Goal: Task Accomplishment & Management: Use online tool/utility

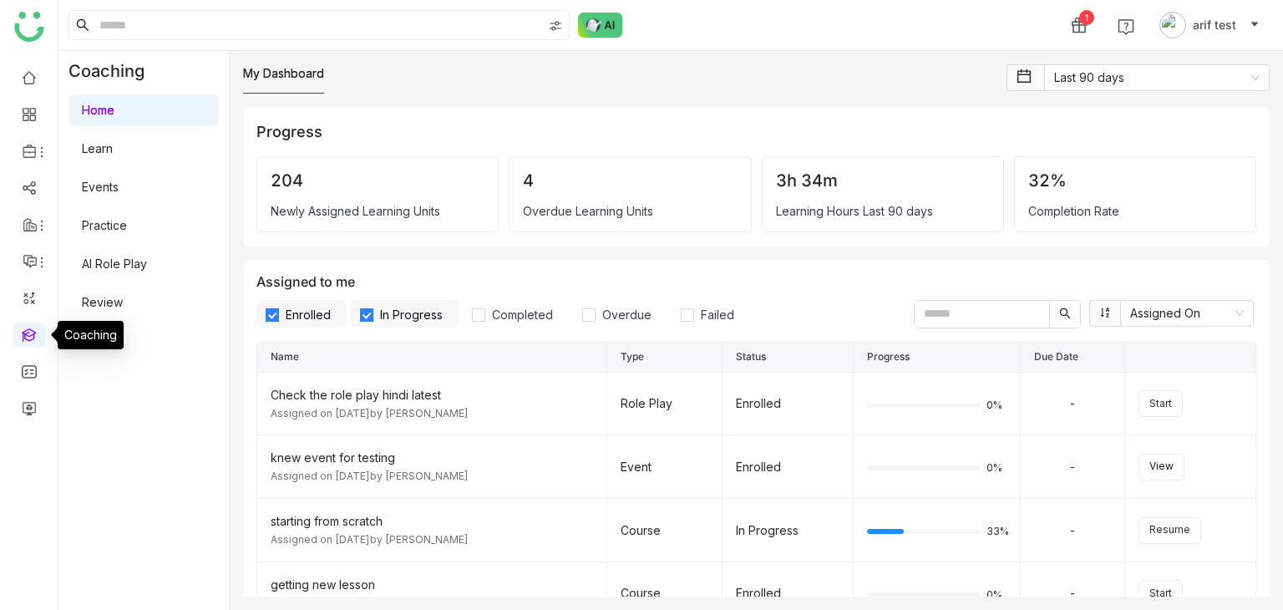
click at [35, 328] on link at bounding box center [29, 333] width 15 height 14
click at [35, 404] on link at bounding box center [29, 407] width 15 height 14
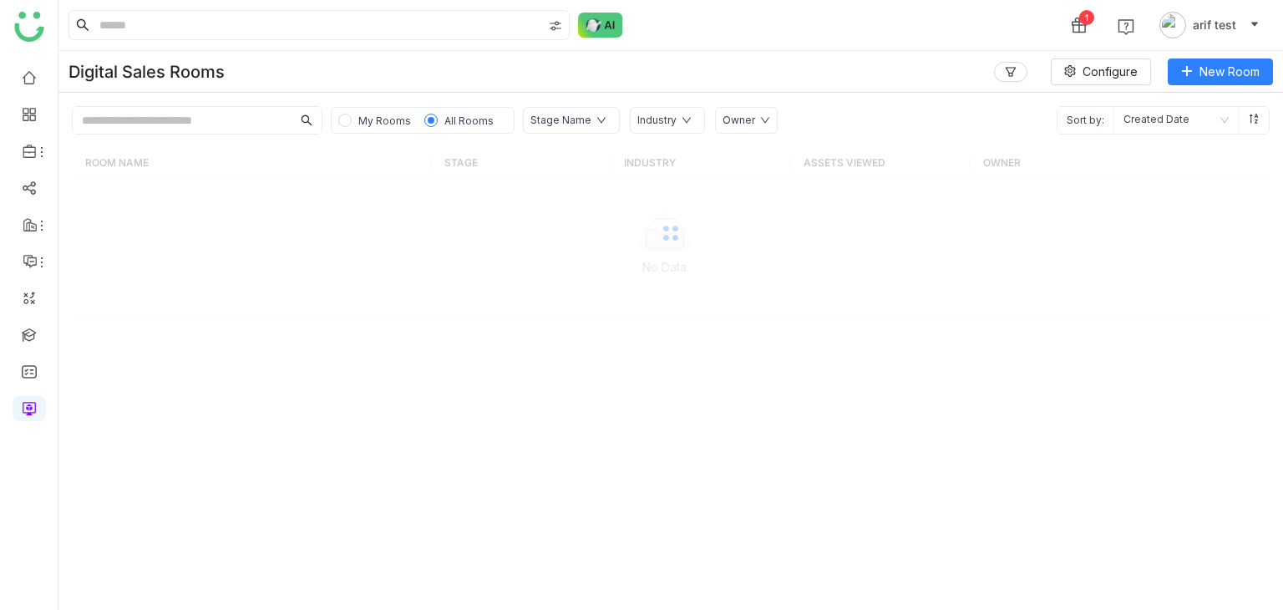
click at [251, 123] on input "text" at bounding box center [182, 120] width 219 height 27
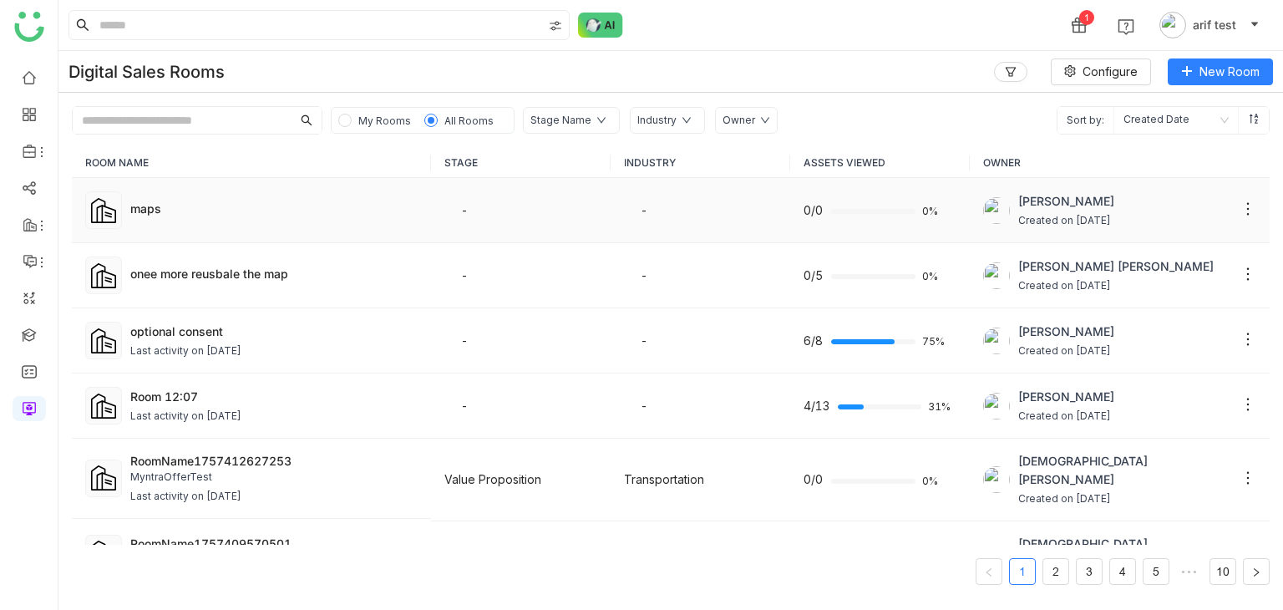
click at [142, 200] on div "maps" at bounding box center [273, 209] width 287 height 18
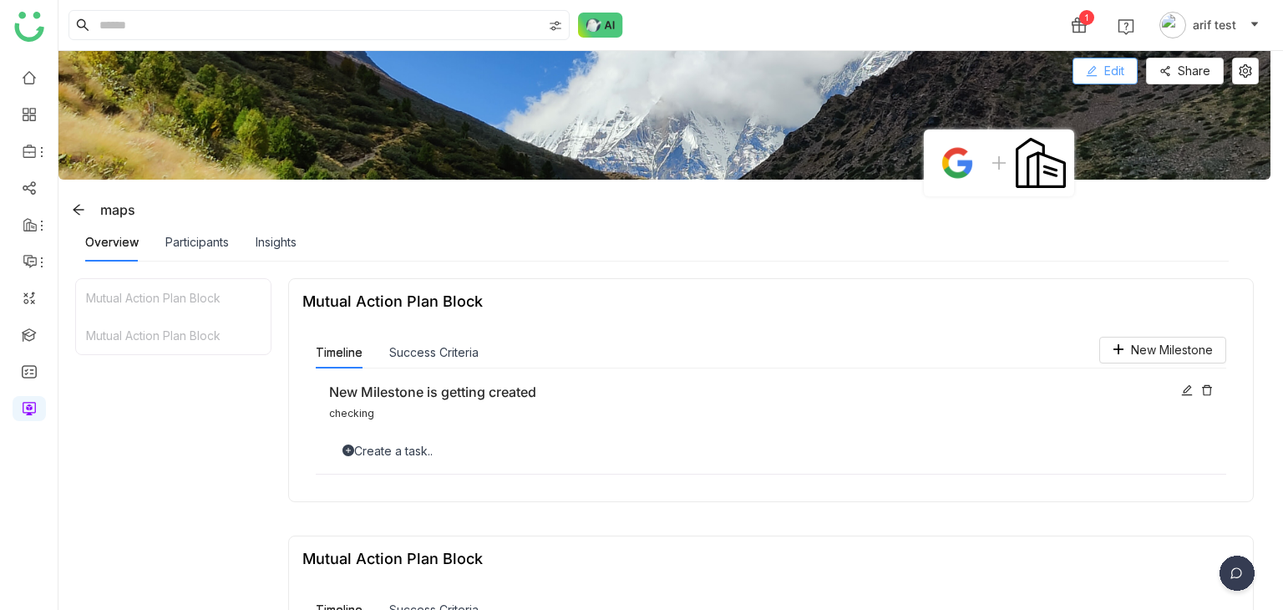
click at [1120, 77] on span "Edit" at bounding box center [1114, 71] width 20 height 18
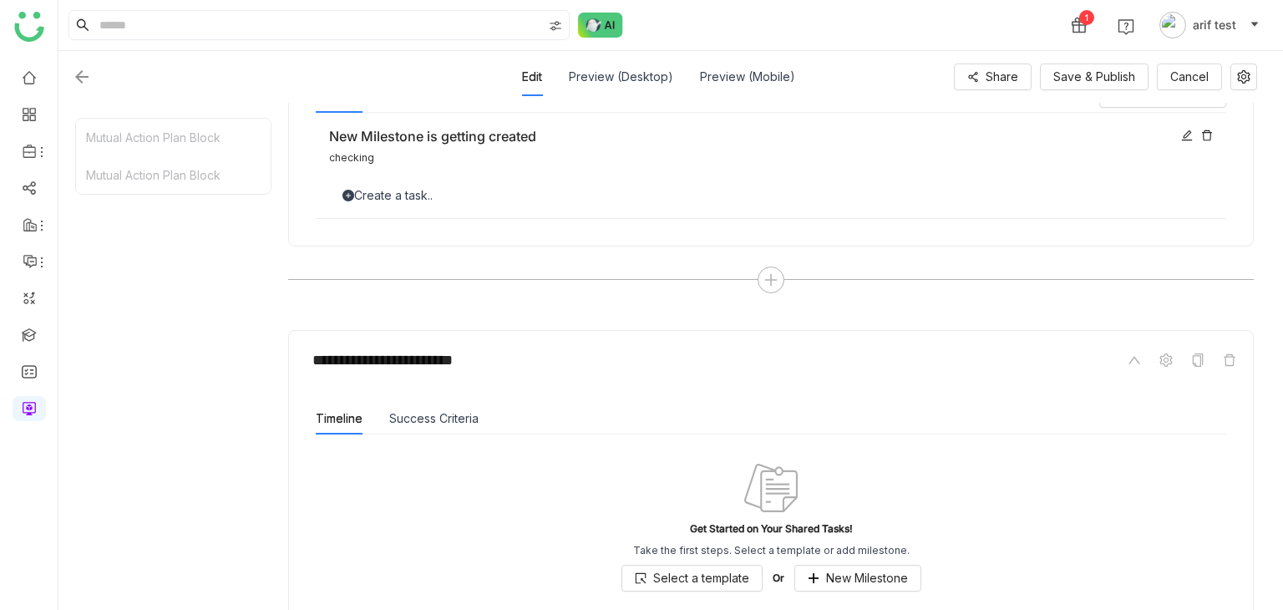
scroll to position [311, 0]
click at [775, 262] on div "**********" at bounding box center [770, 153] width 965 height 288
click at [772, 276] on icon at bounding box center [770, 280] width 15 height 15
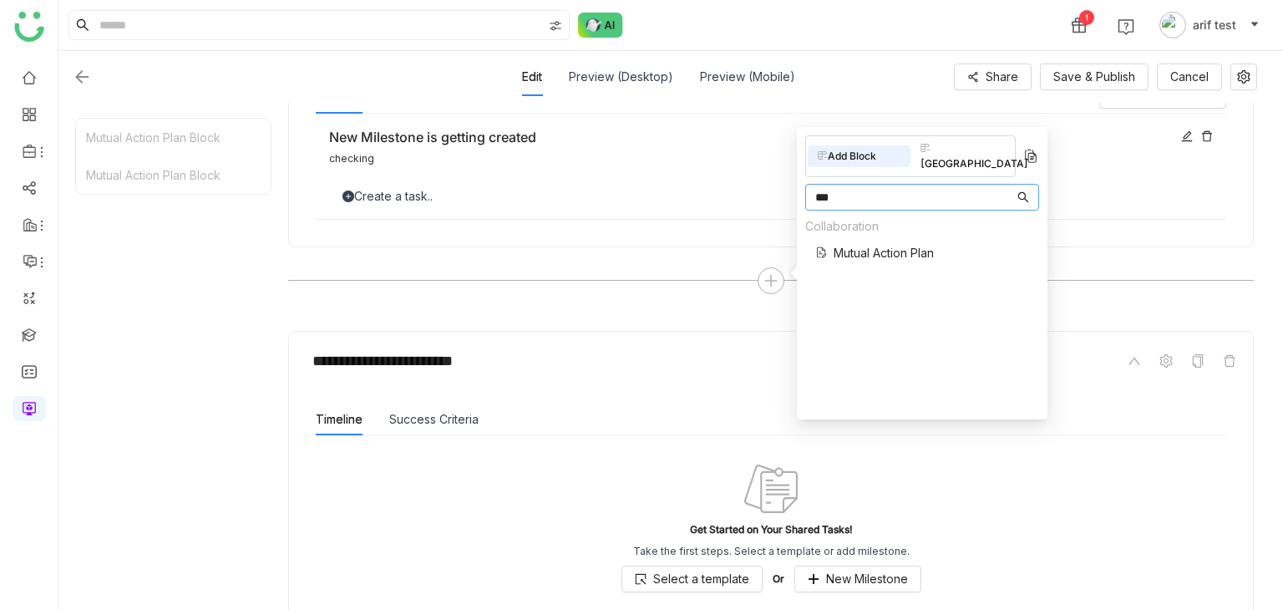
type input "***"
click at [872, 244] on span "Mutual Action Plan" at bounding box center [883, 253] width 100 height 18
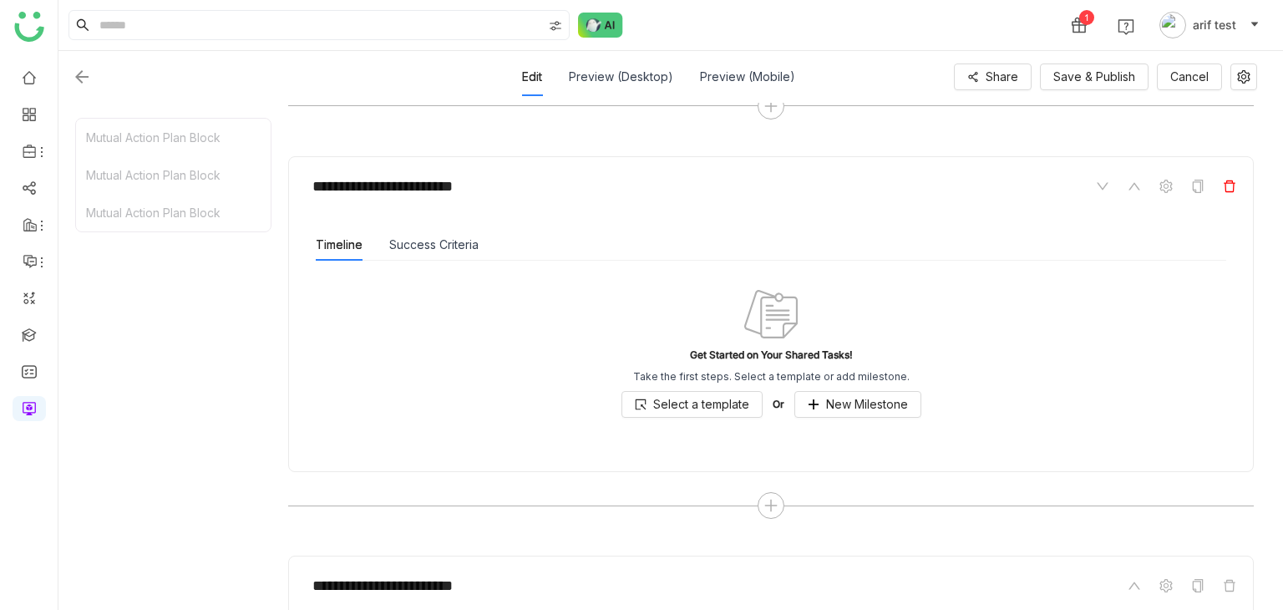
click at [1238, 184] on span at bounding box center [1229, 186] width 20 height 20
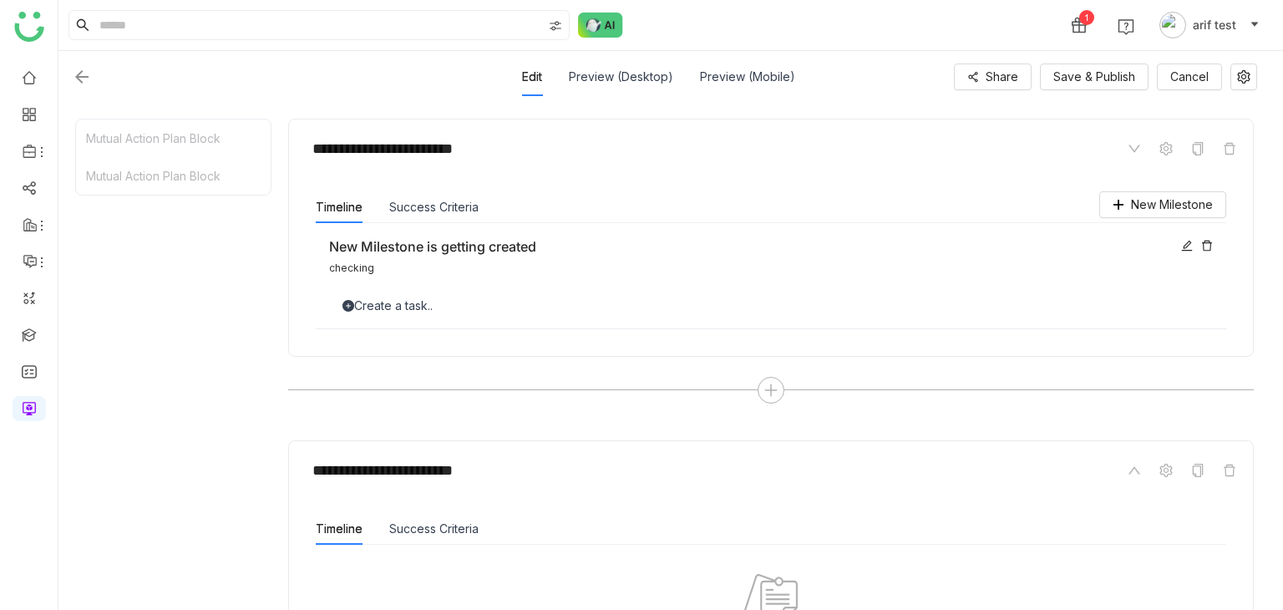
scroll to position [199, 0]
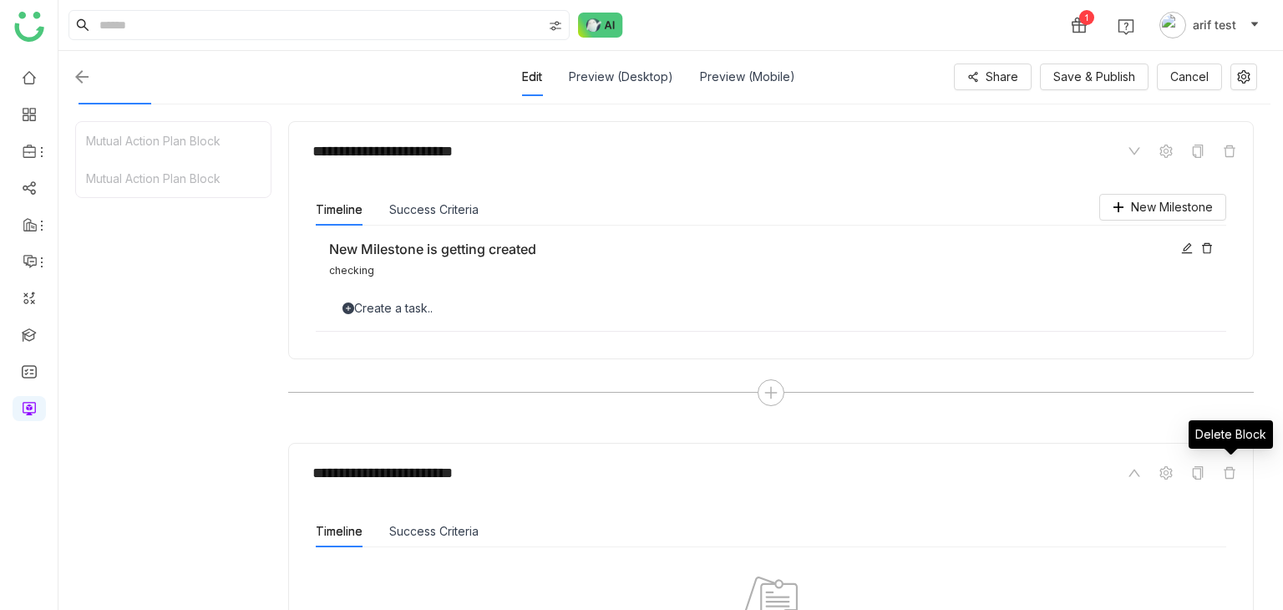
click at [1234, 472] on icon at bounding box center [1228, 472] width 13 height 13
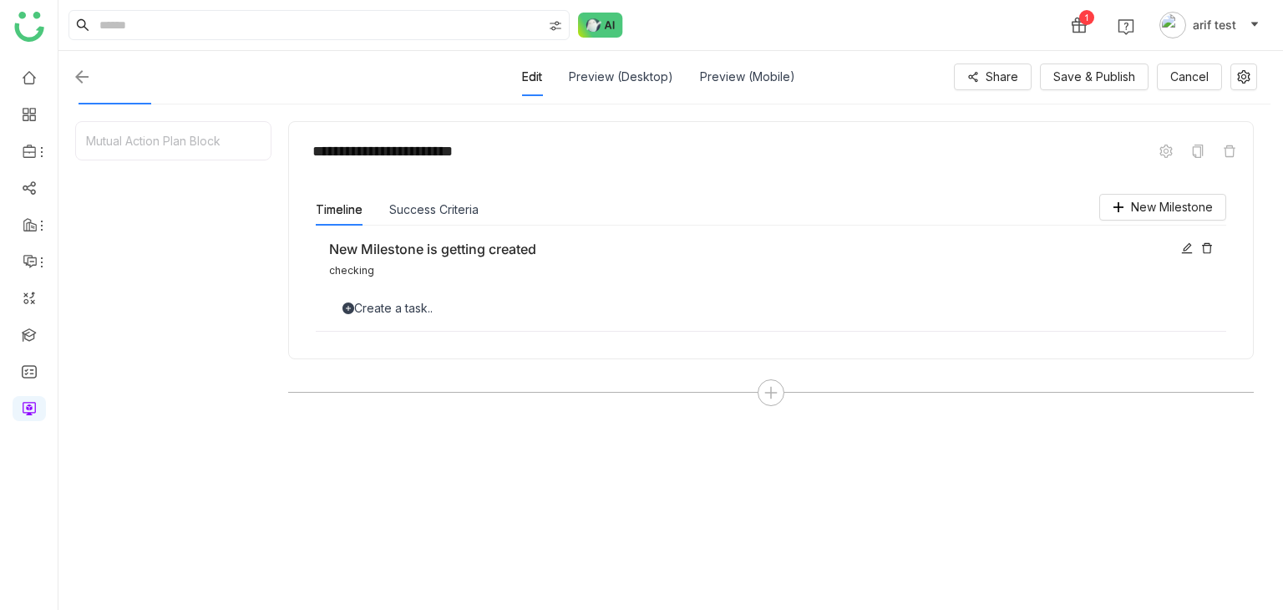
scroll to position [160, 0]
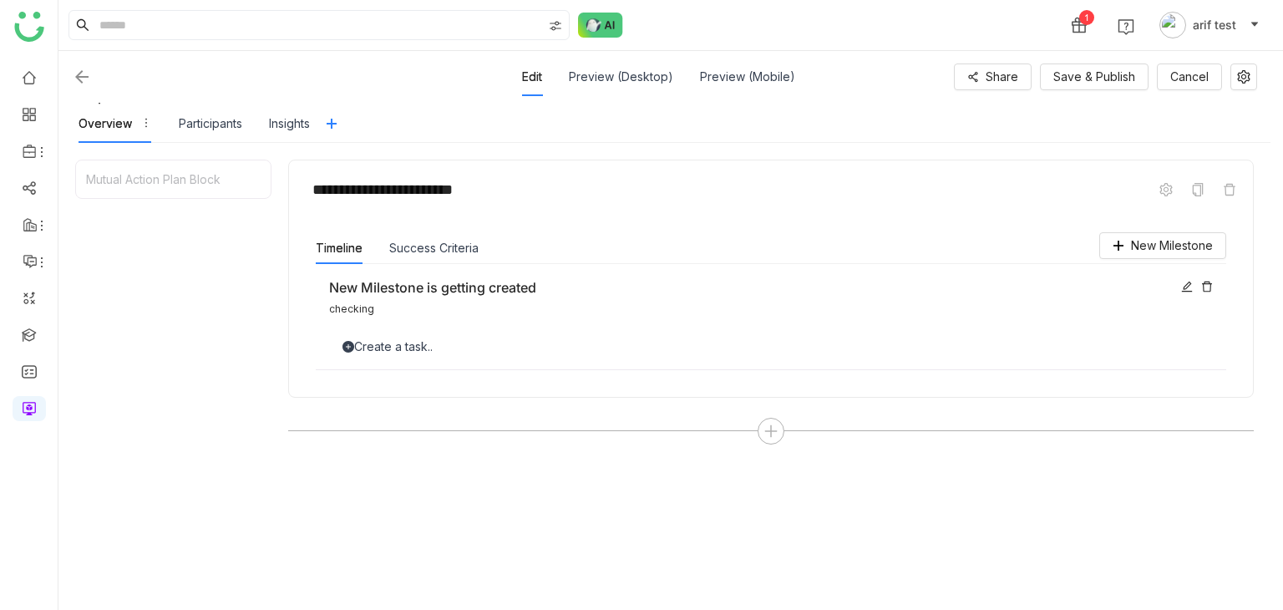
click at [434, 343] on div "Create a task.." at bounding box center [770, 346] width 883 height 18
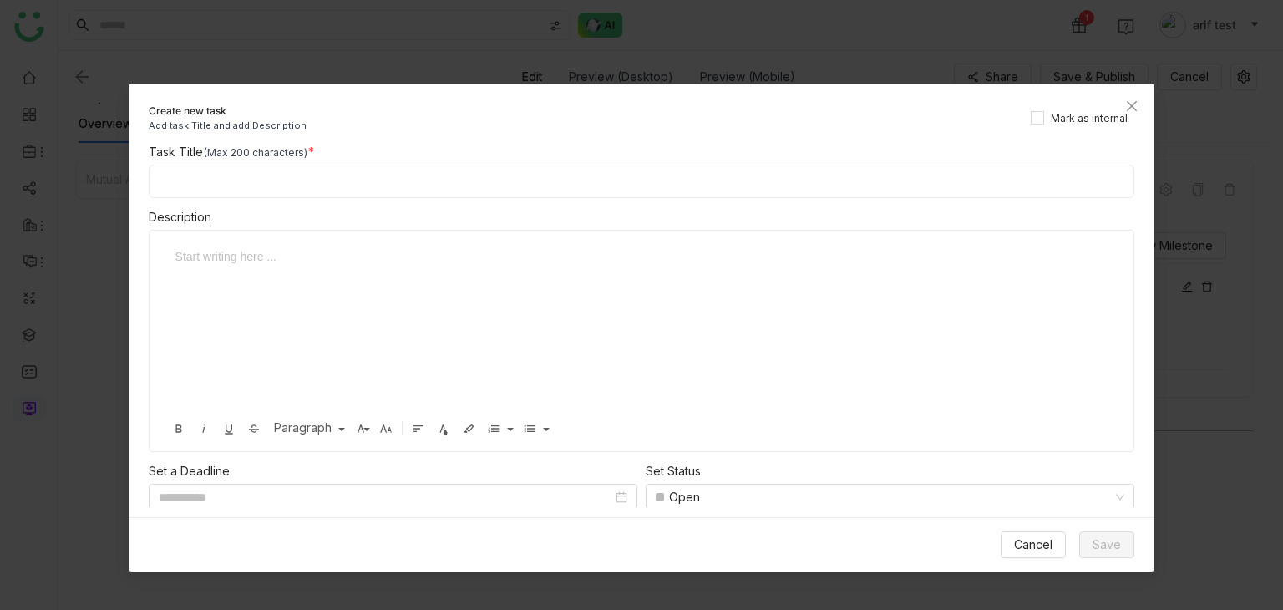
click at [547, 205] on div "Task Title (Max 200 characters) Description Start writing here ... Bold Italic …" at bounding box center [642, 325] width 1026 height 365
click at [571, 185] on input at bounding box center [642, 181] width 986 height 33
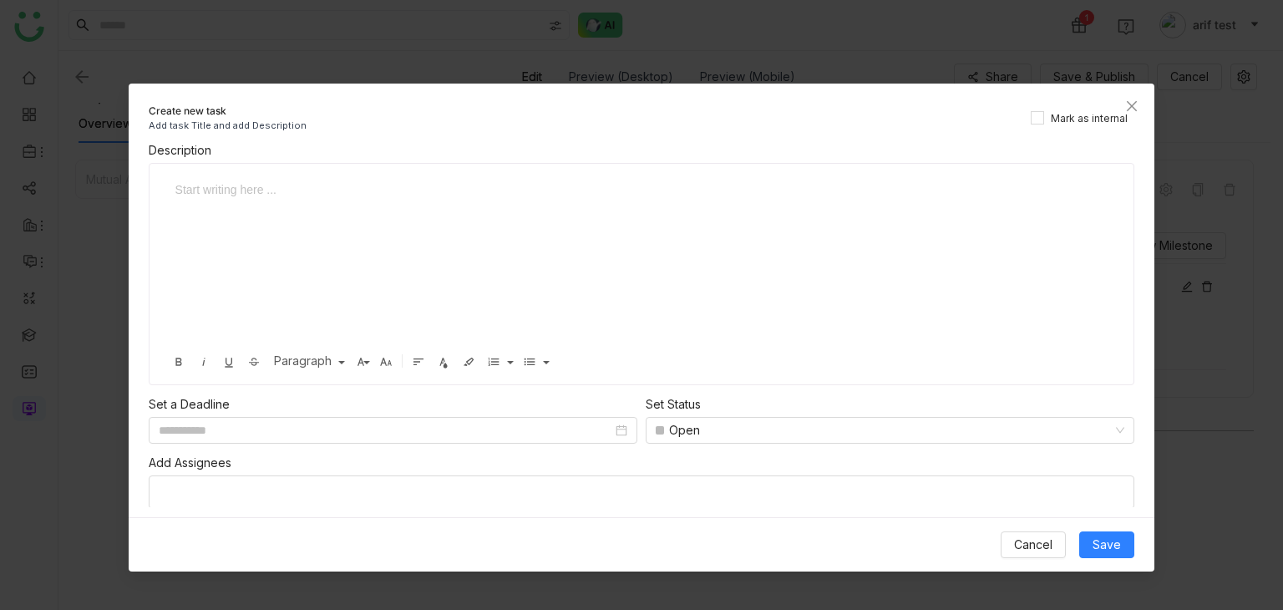
type input "**********"
click at [541, 249] on div at bounding box center [635, 263] width 939 height 167
click at [1103, 124] on span "Mark as internal" at bounding box center [1089, 119] width 90 height 16
click at [1111, 541] on span "Save" at bounding box center [1106, 544] width 28 height 18
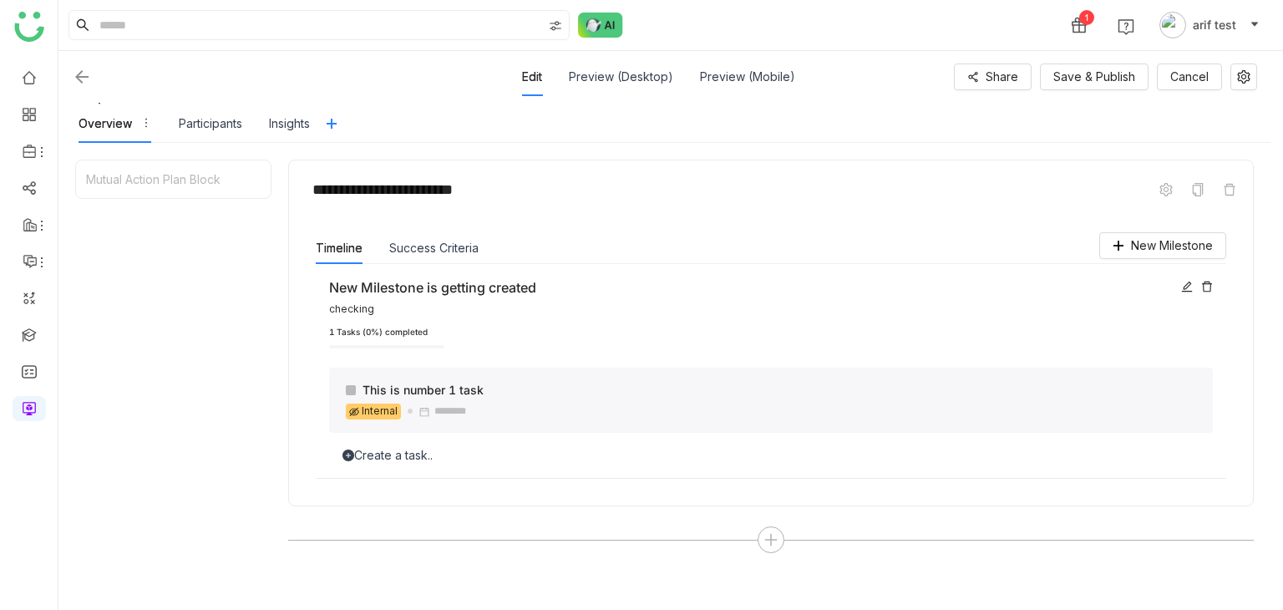
click at [409, 458] on div "Create a task.." at bounding box center [770, 455] width 883 height 18
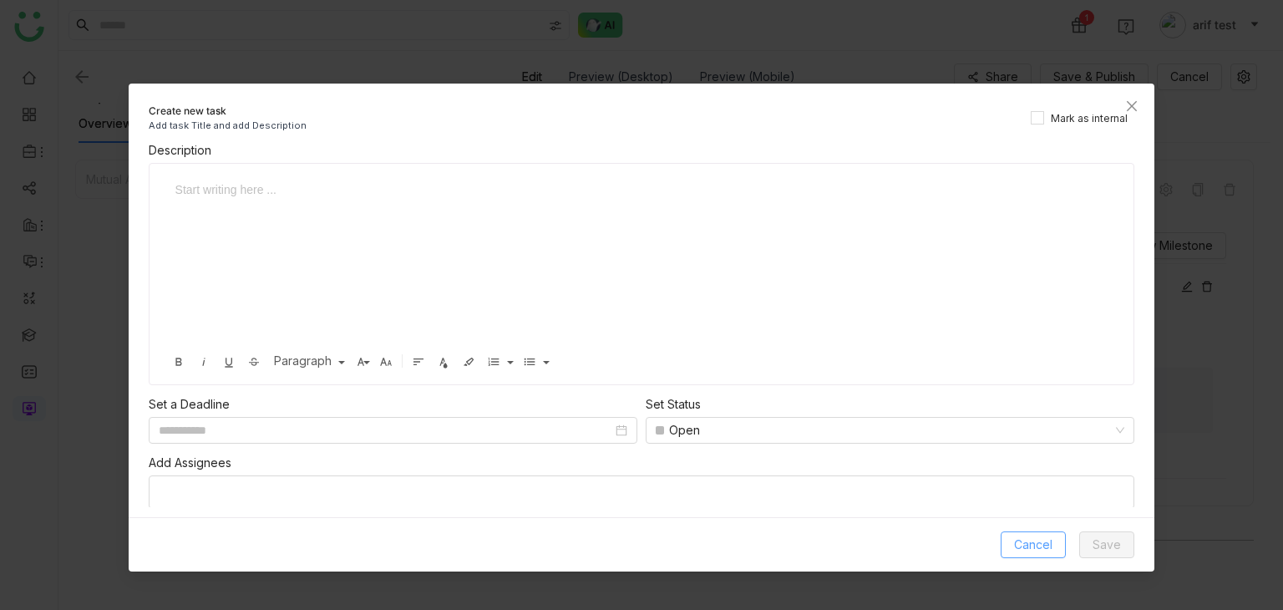
click at [1052, 549] on span "Cancel" at bounding box center [1033, 544] width 38 height 18
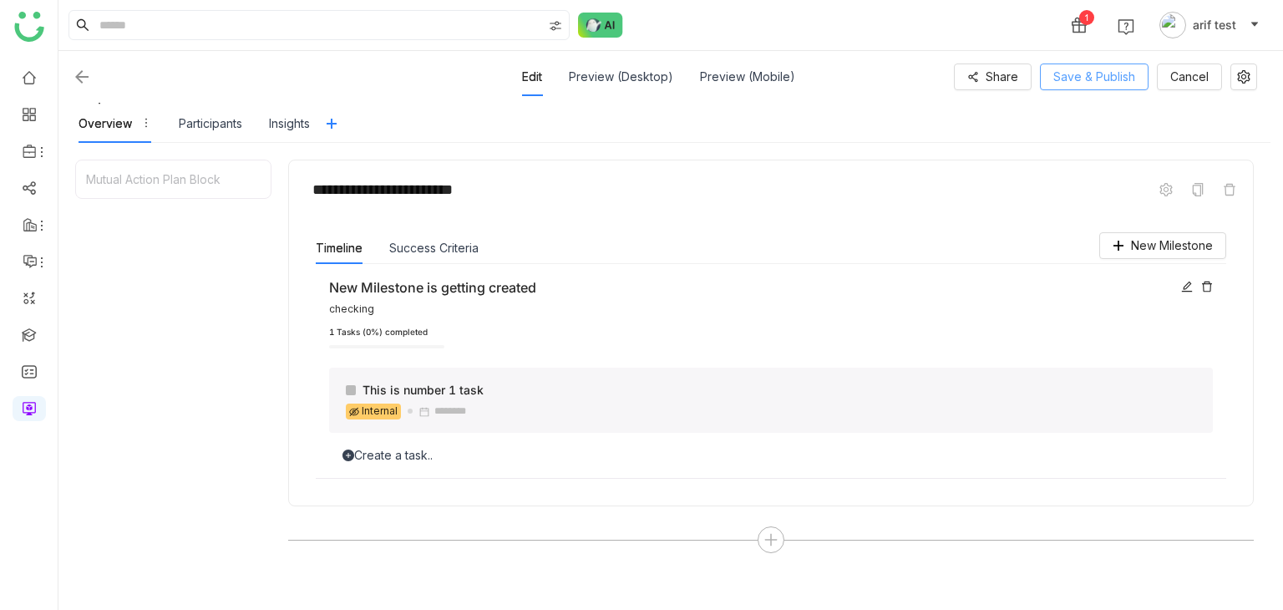
click at [1122, 78] on span "Save & Publish" at bounding box center [1094, 77] width 82 height 18
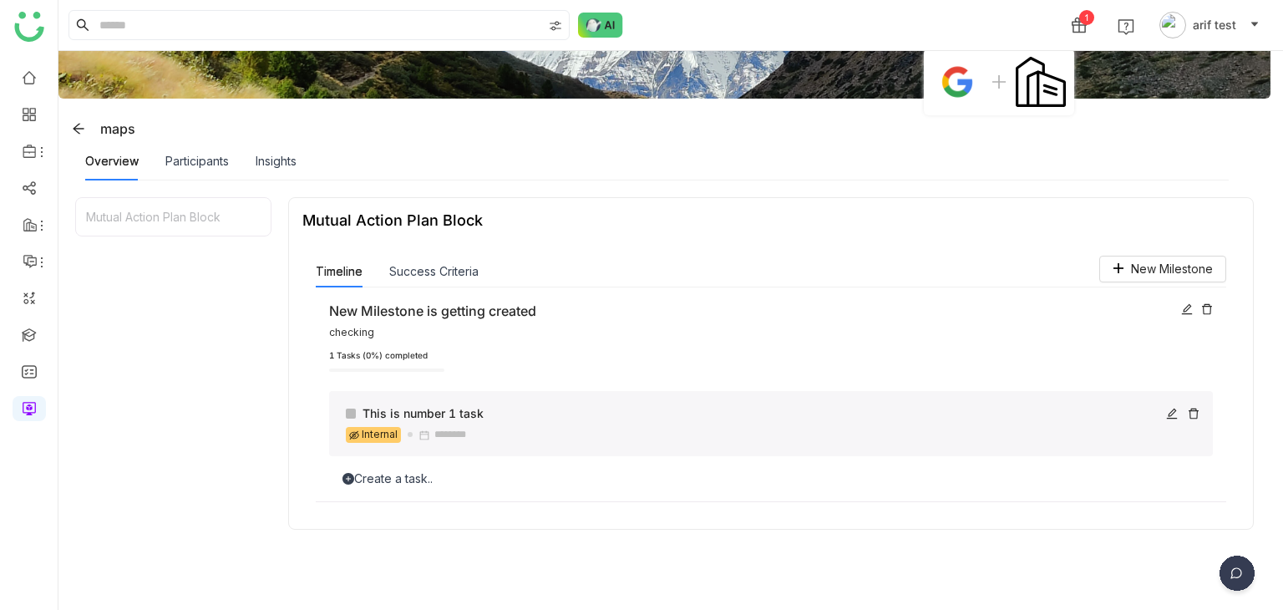
scroll to position [80, 0]
